Goal: Task Accomplishment & Management: Manage account settings

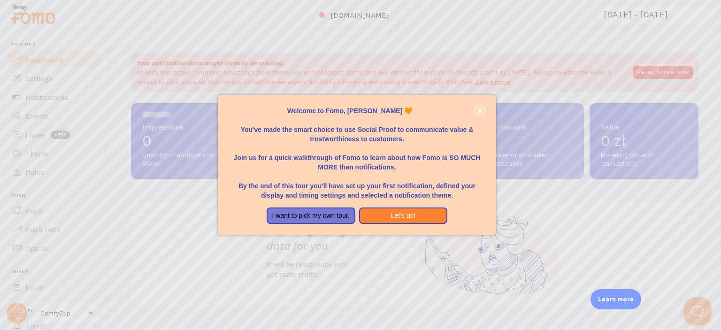
click at [478, 112] on icon "close," at bounding box center [479, 110] width 5 height 5
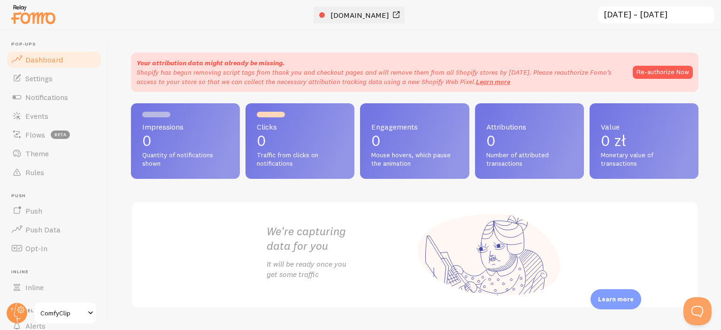
click at [365, 15] on span "[DOMAIN_NAME]" at bounding box center [359, 14] width 59 height 9
click at [304, 138] on p "0" at bounding box center [300, 140] width 86 height 15
click at [637, 73] on button "Re-authorize Now" at bounding box center [662, 72] width 60 height 13
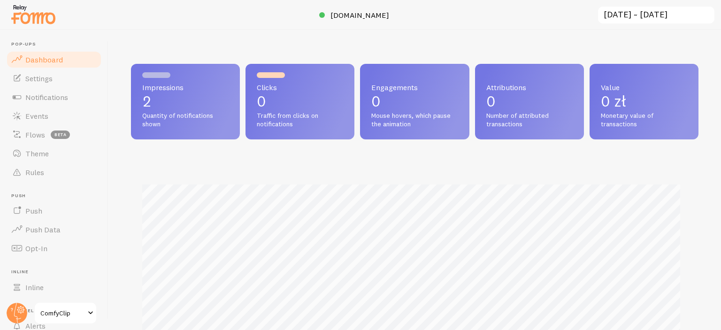
scroll to position [246, 560]
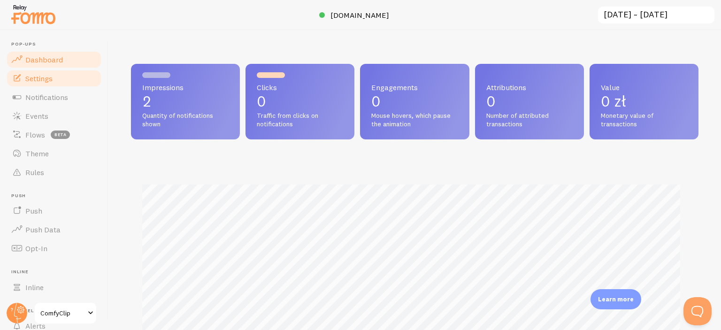
click at [60, 72] on link "Settings" at bounding box center [54, 78] width 97 height 19
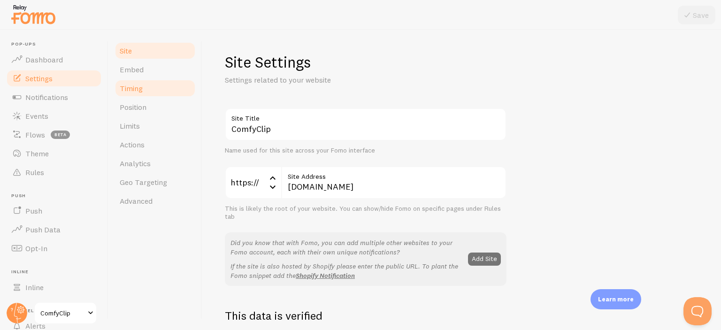
click at [144, 88] on link "Timing" at bounding box center [155, 88] width 82 height 19
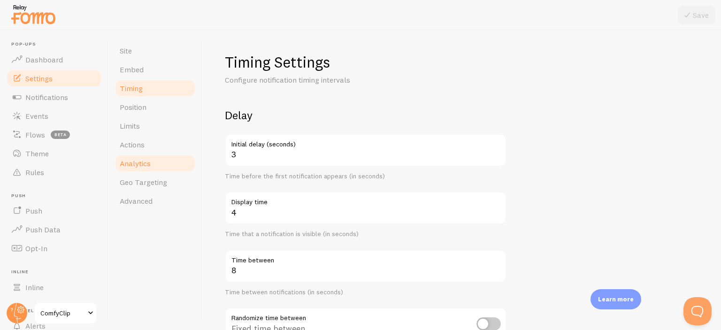
click at [137, 158] on link "Analytics" at bounding box center [155, 163] width 82 height 19
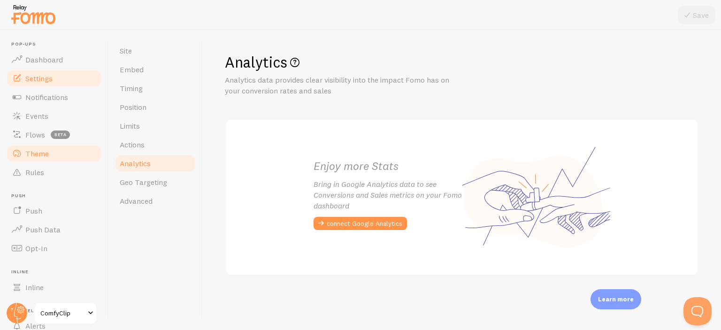
click at [46, 157] on span "Theme" at bounding box center [36, 153] width 23 height 9
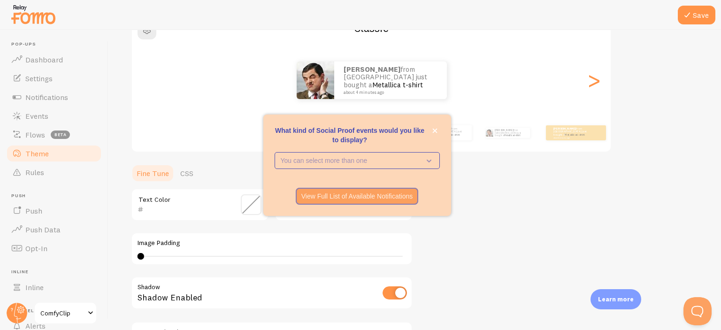
scroll to position [141, 0]
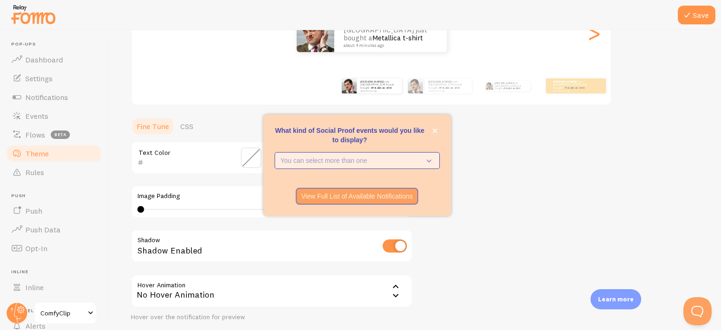
click at [408, 162] on p "You can select more than one" at bounding box center [351, 160] width 140 height 9
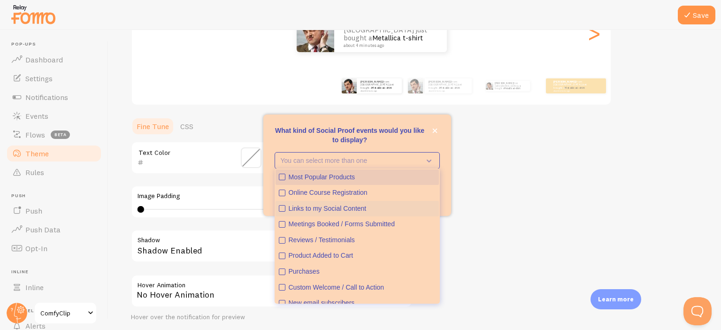
scroll to position [24, 0]
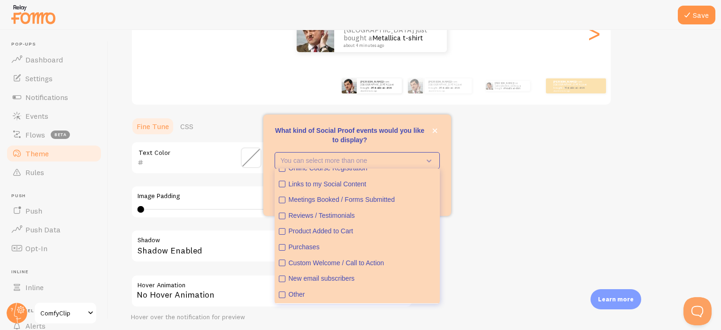
click at [514, 212] on div "Theme Choose a theme for your notifications Classic Stanisław from Poland just …" at bounding box center [414, 134] width 567 height 445
click at [434, 128] on icon "close," at bounding box center [434, 130] width 5 height 5
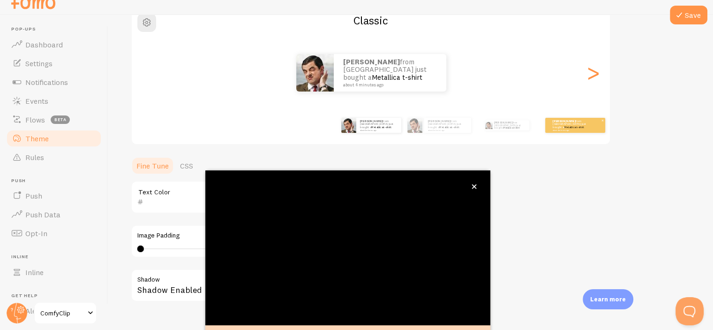
scroll to position [0, 0]
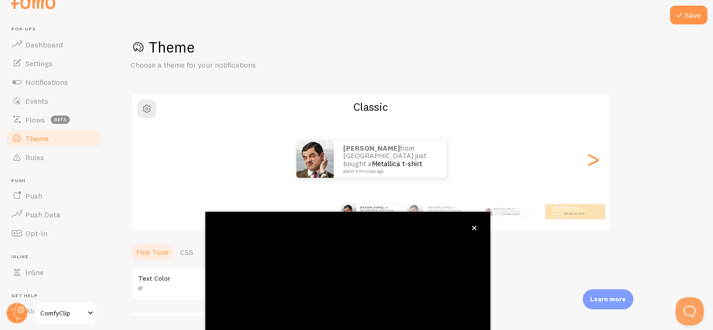
click at [520, 137] on div "Stanisław from Poland just bought a Metallica t-shirt about 4 minutes ago Stani…" at bounding box center [371, 159] width 478 height 68
click at [143, 114] on span "button" at bounding box center [146, 108] width 11 height 11
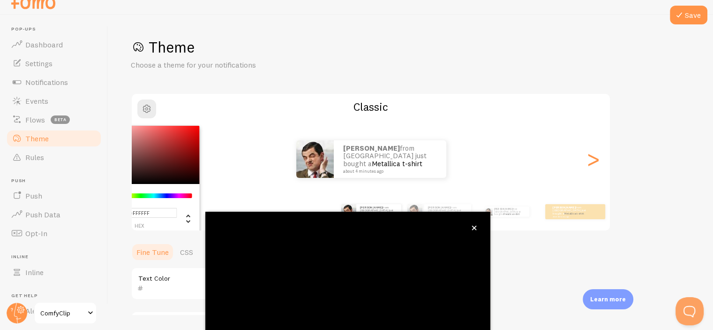
click at [295, 63] on p "Choose a theme for your notifications" at bounding box center [243, 65] width 225 height 11
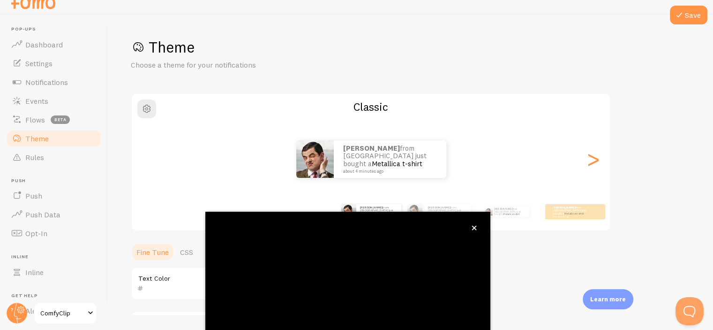
click at [361, 105] on h2 "Classic" at bounding box center [371, 106] width 478 height 15
click at [591, 158] on div ">" at bounding box center [593, 159] width 11 height 68
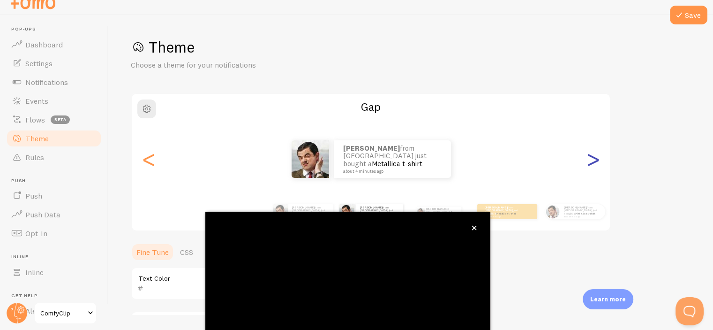
click at [591, 159] on div ">" at bounding box center [593, 159] width 11 height 68
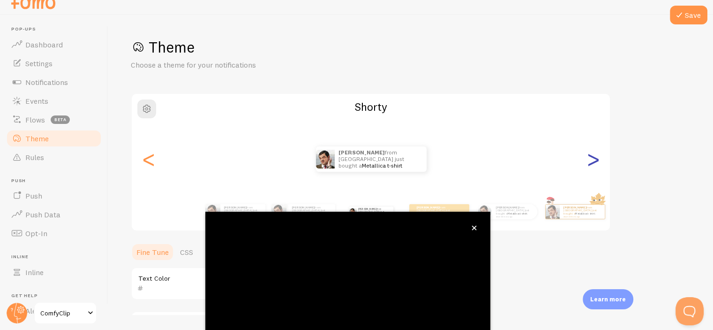
click at [591, 159] on div ">" at bounding box center [593, 159] width 11 height 68
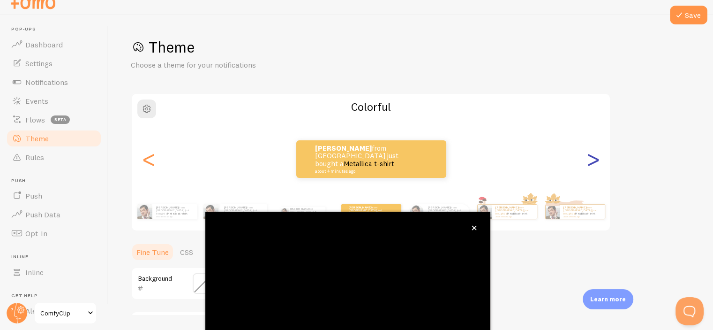
click at [591, 159] on div ">" at bounding box center [593, 159] width 11 height 68
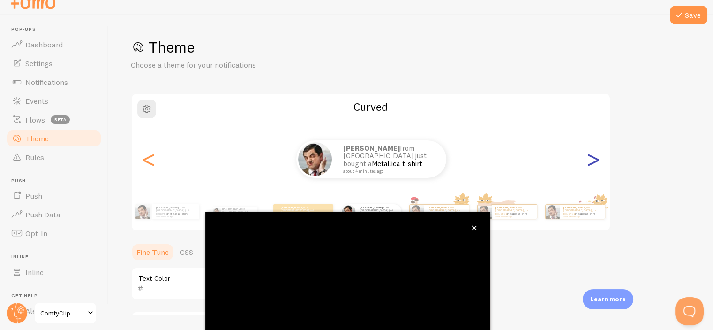
click at [591, 159] on div ">" at bounding box center [593, 159] width 11 height 68
type input "0"
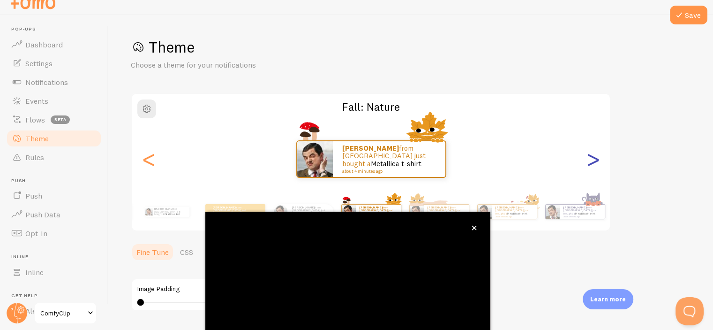
click at [591, 159] on div ">" at bounding box center [593, 159] width 11 height 68
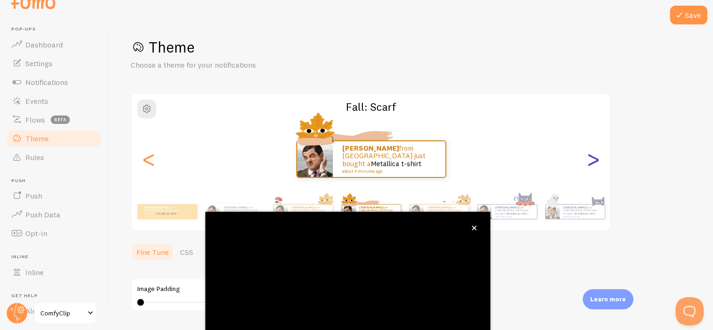
click at [588, 160] on div ">" at bounding box center [593, 159] width 11 height 68
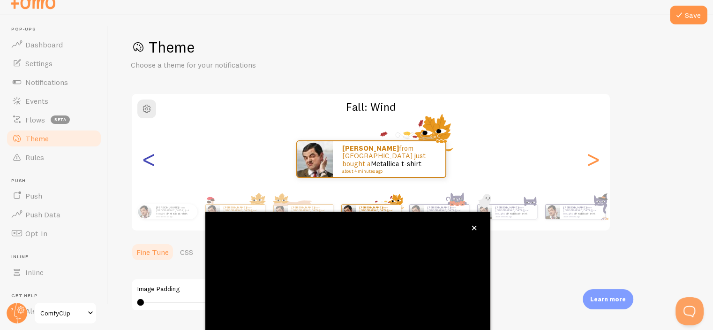
click at [152, 164] on div "<" at bounding box center [148, 159] width 11 height 68
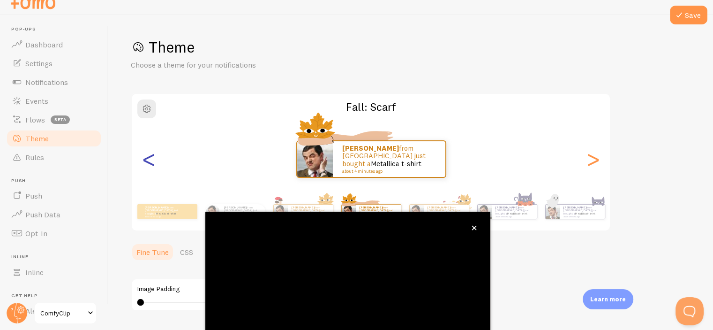
click at [152, 164] on div "<" at bounding box center [148, 159] width 11 height 68
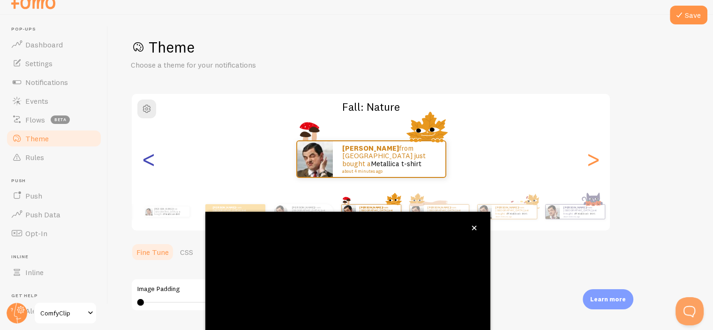
click at [152, 164] on div "<" at bounding box center [148, 159] width 11 height 68
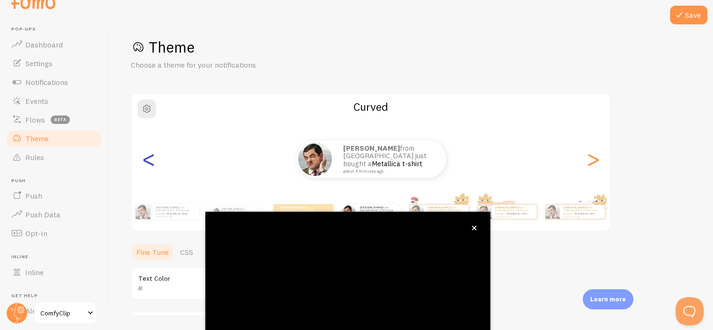
click at [152, 164] on div "<" at bounding box center [148, 159] width 11 height 68
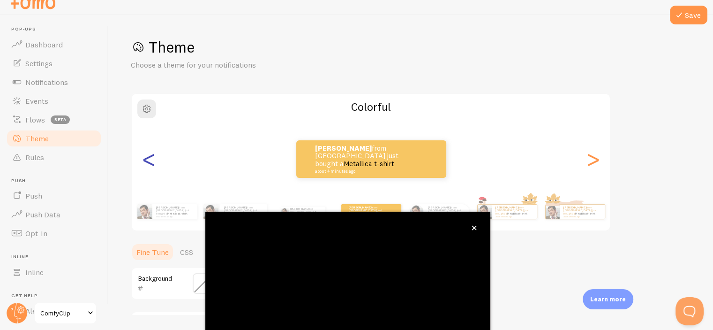
click at [152, 164] on div "<" at bounding box center [148, 159] width 11 height 68
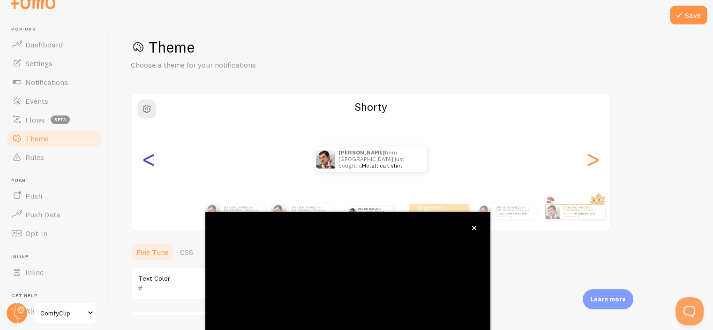
click at [152, 164] on div "<" at bounding box center [148, 159] width 11 height 68
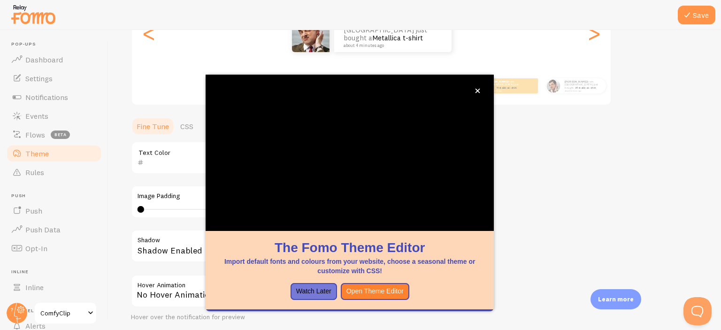
scroll to position [212, 0]
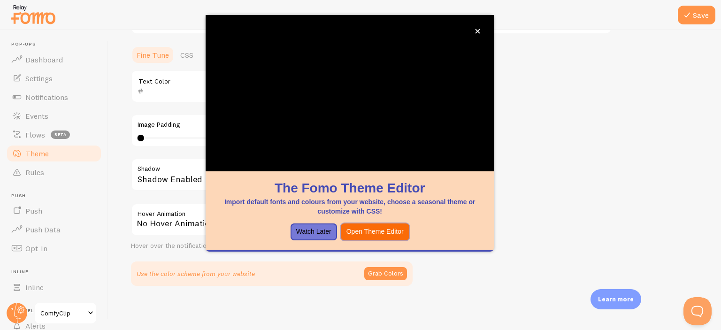
click at [394, 230] on button "Open Theme Editor" at bounding box center [375, 231] width 68 height 17
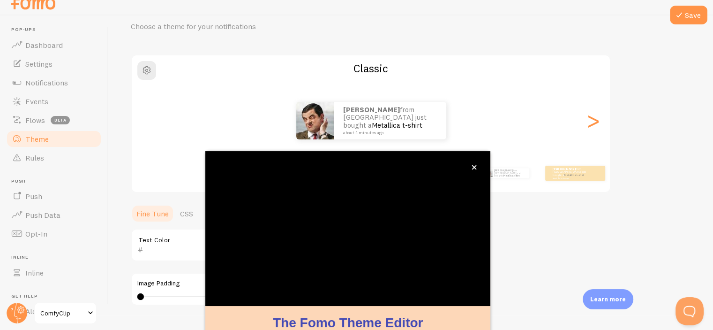
scroll to position [15, 0]
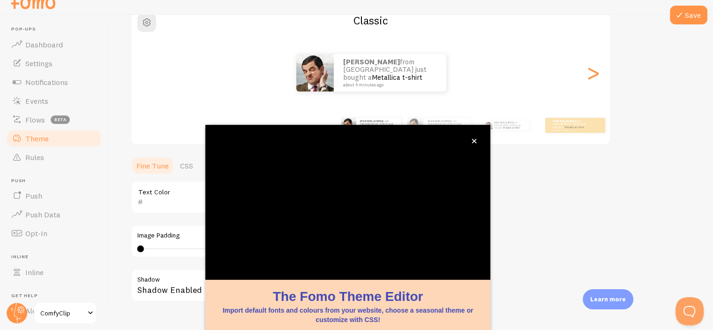
drag, startPoint x: 461, startPoint y: 304, endPoint x: 440, endPoint y: 301, distance: 21.4
click at [440, 301] on h1 "The Fomo Theme Editor" at bounding box center [348, 296] width 263 height 18
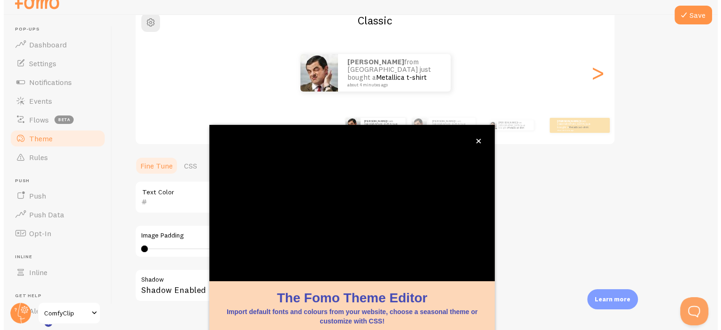
scroll to position [0, 0]
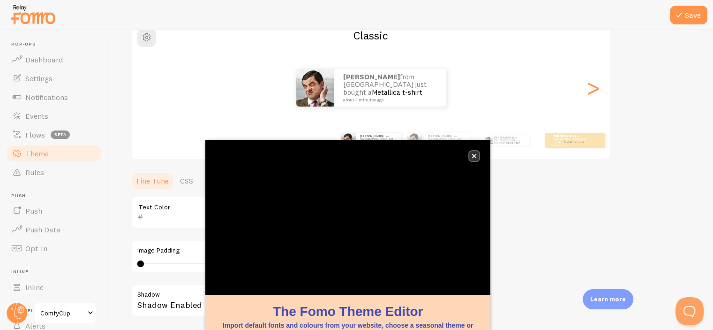
click at [476, 154] on icon "close," at bounding box center [474, 156] width 5 height 5
